Goal: Transaction & Acquisition: Book appointment/travel/reservation

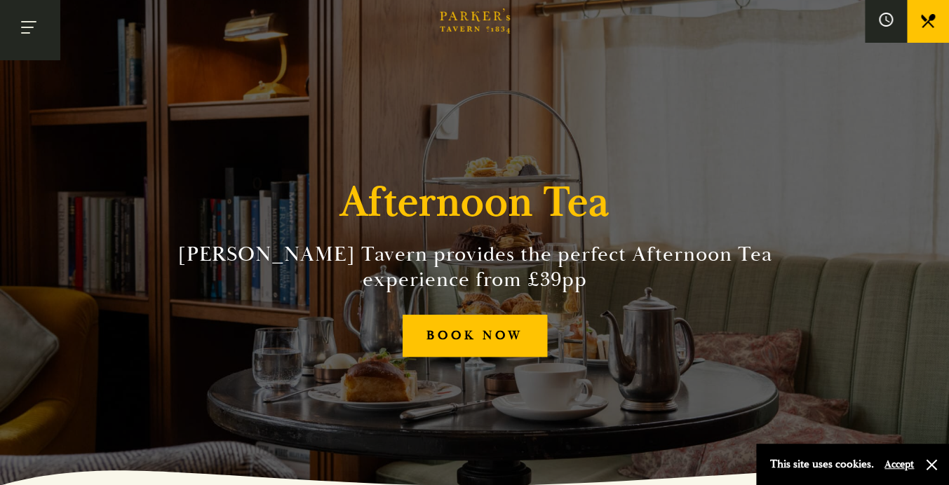
click at [32, 42] on button "Toggle navigation" at bounding box center [30, 30] width 60 height 60
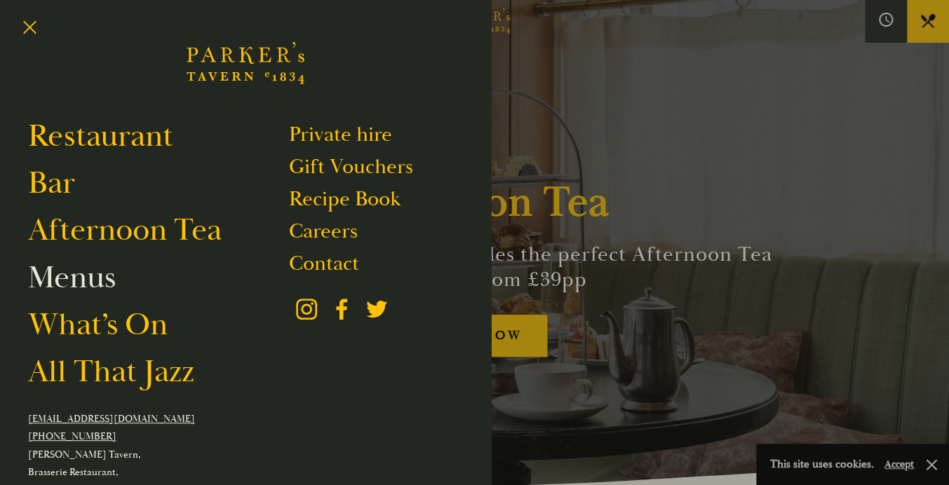
click at [72, 297] on link "Menus" at bounding box center [72, 277] width 88 height 39
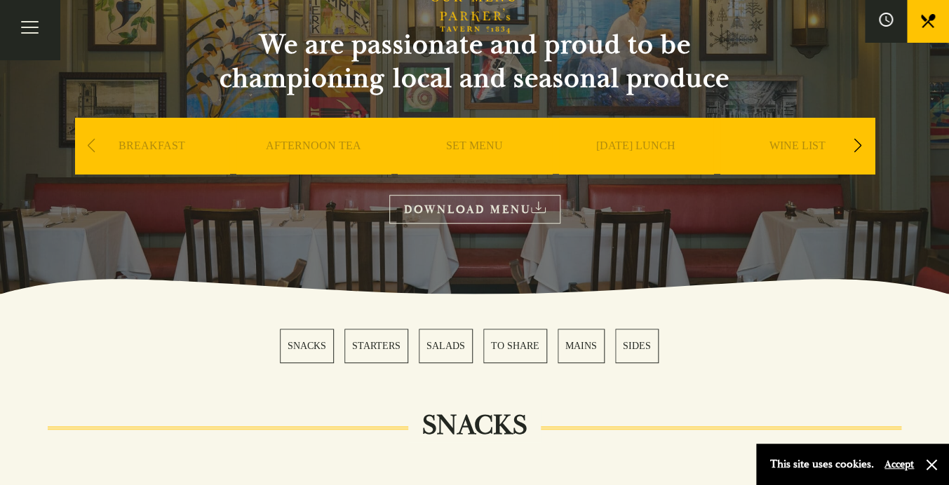
scroll to position [129, 0]
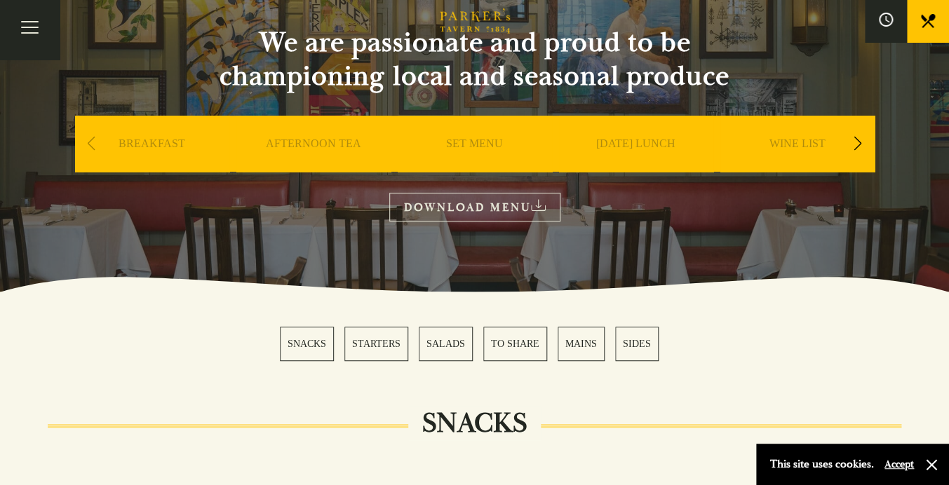
click at [300, 139] on link "AFTERNOON TEA" at bounding box center [313, 165] width 95 height 56
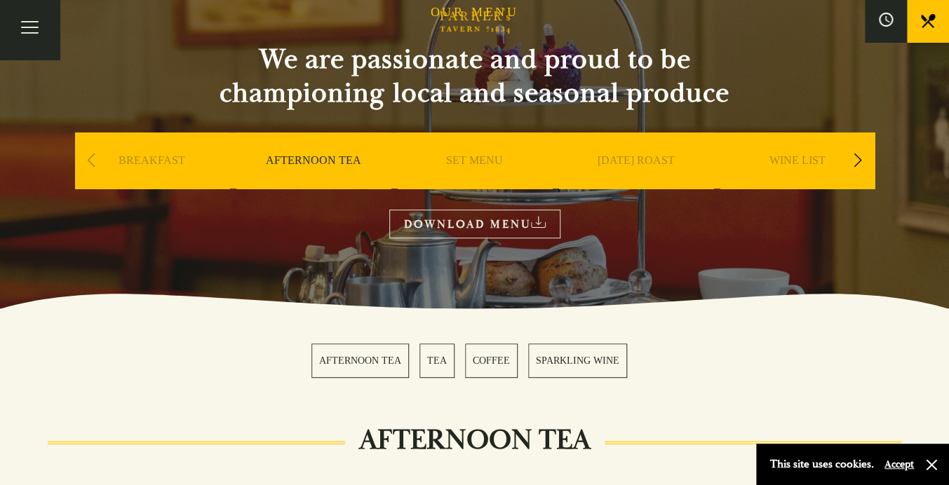
scroll to position [61, 0]
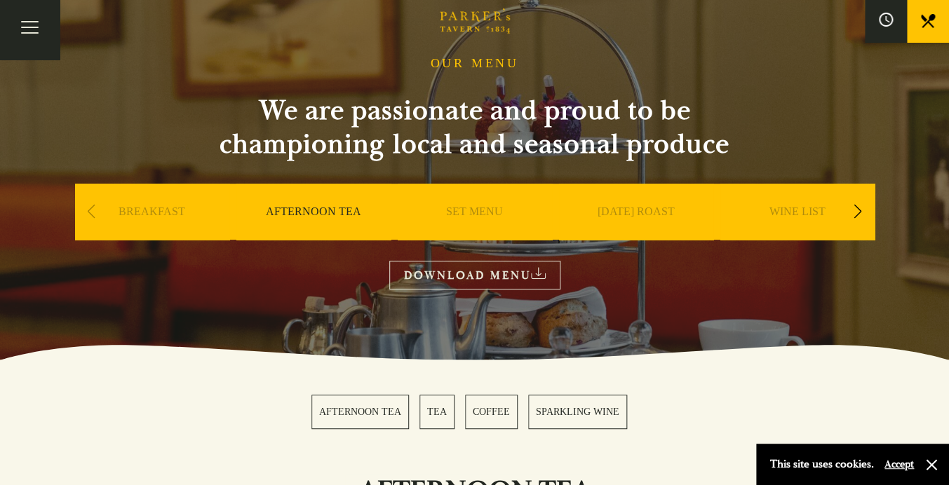
click at [864, 214] on div "Next slide" at bounding box center [858, 211] width 19 height 31
click at [817, 213] on link "A LA CARTE" at bounding box center [797, 233] width 65 height 56
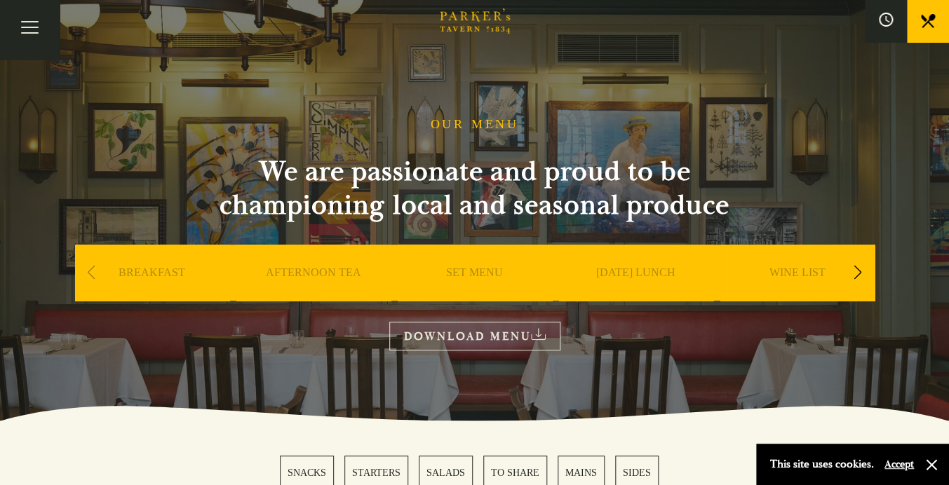
click at [477, 279] on link "SET MENU" at bounding box center [474, 294] width 57 height 56
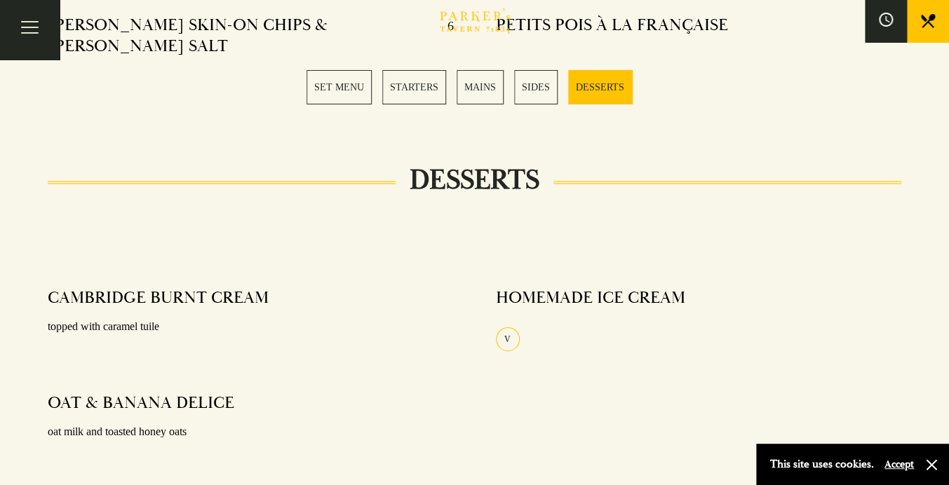
scroll to position [1694, 0]
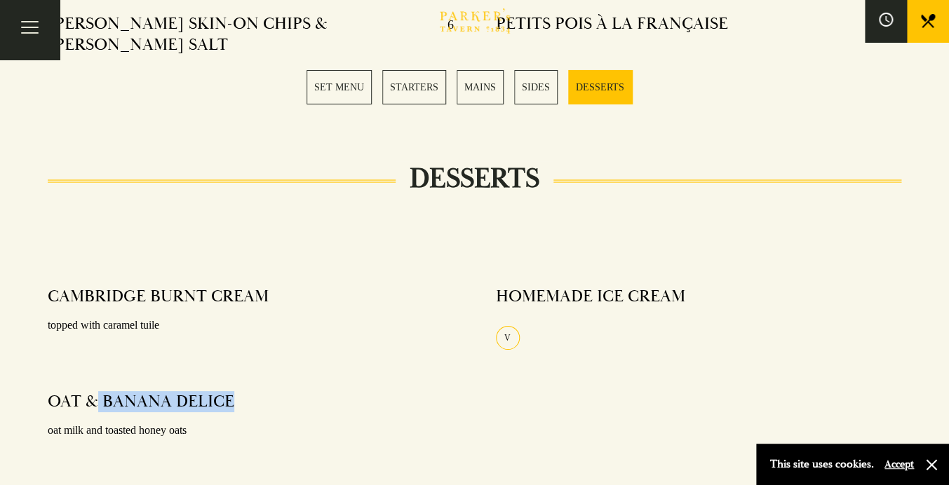
drag, startPoint x: 236, startPoint y: 360, endPoint x: 93, endPoint y: 361, distance: 143.1
click at [93, 391] on div "OAT & BANANA DELICE" at bounding box center [251, 401] width 406 height 21
click at [333, 382] on div "OAT & BANANA DELICE oat milk and toasted honey oats" at bounding box center [251, 417] width 406 height 70
click at [876, 15] on button at bounding box center [886, 21] width 42 height 42
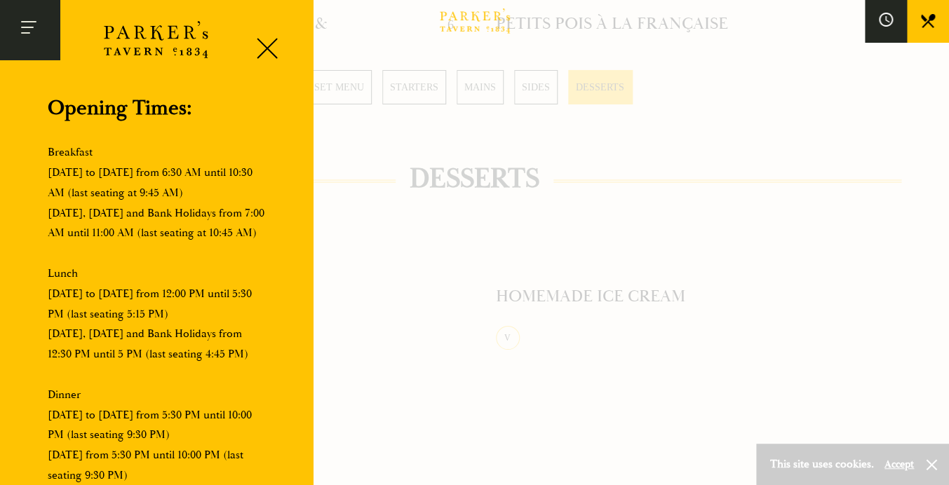
click at [21, 34] on button "Toggle navigation" at bounding box center [30, 30] width 60 height 60
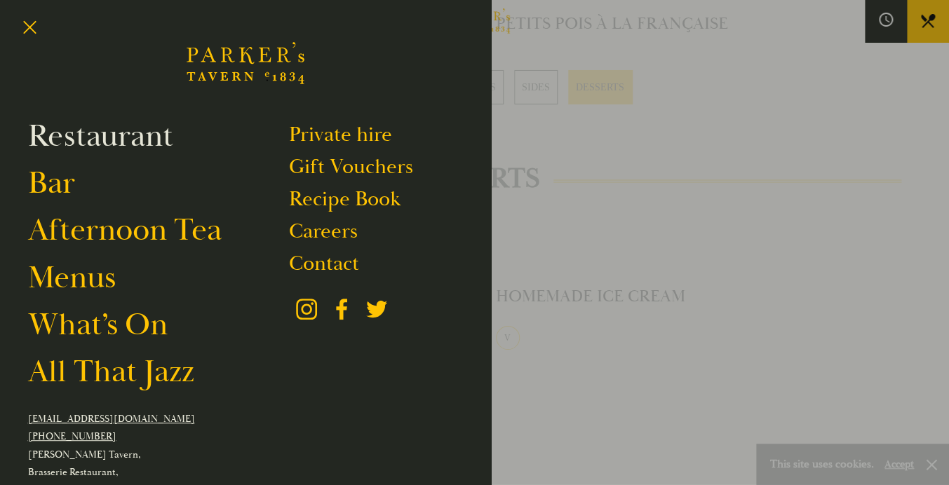
click at [50, 138] on link "Restaurant" at bounding box center [100, 135] width 145 height 39
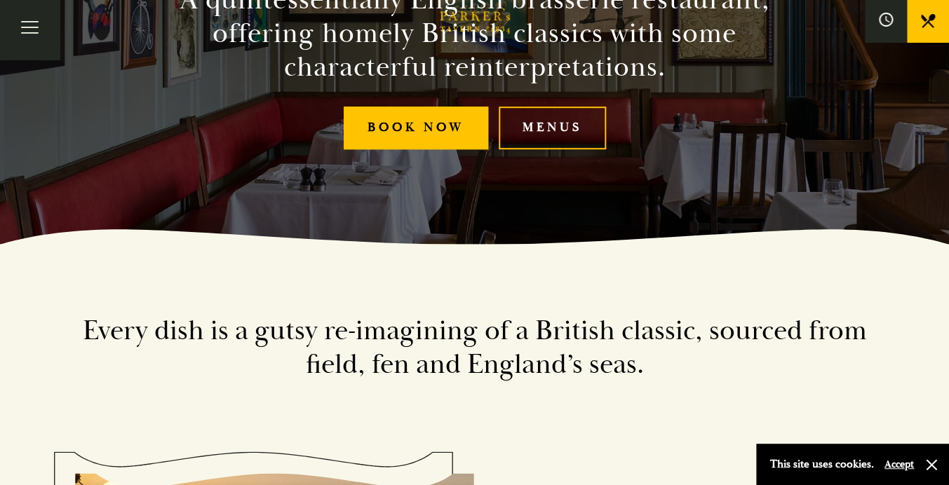
scroll to position [243, 0]
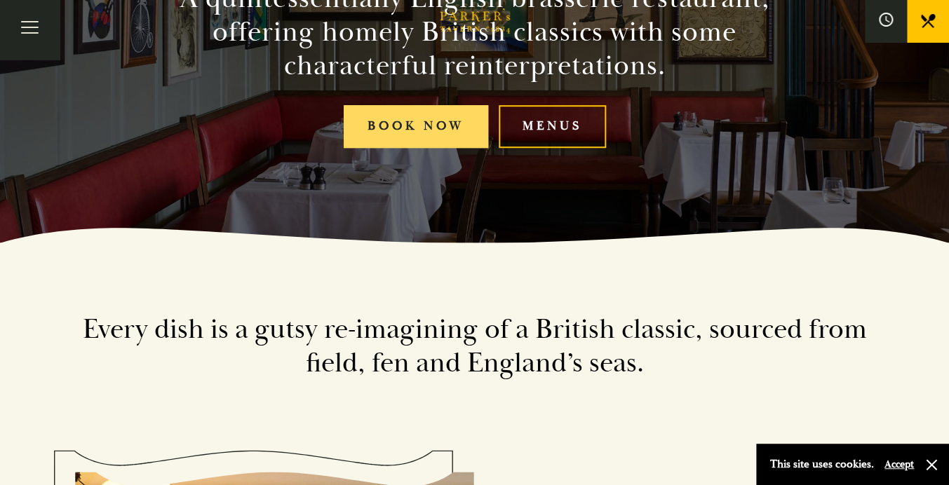
click at [424, 133] on link "Book Now" at bounding box center [416, 126] width 145 height 43
